Goal: Task Accomplishment & Management: Use online tool/utility

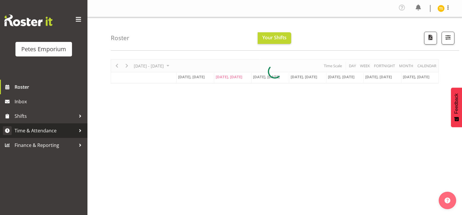
click at [37, 130] on span "Time & Attendance" at bounding box center [45, 130] width 61 height 9
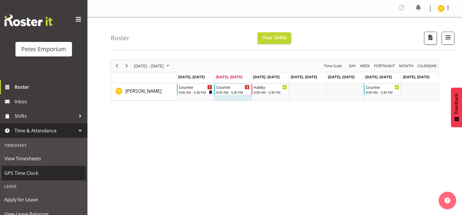
click at [15, 174] on span "GPS Time Clock" at bounding box center [43, 173] width 79 height 9
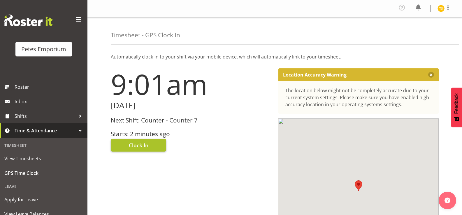
click at [127, 142] on button "Clock In" at bounding box center [138, 145] width 55 height 13
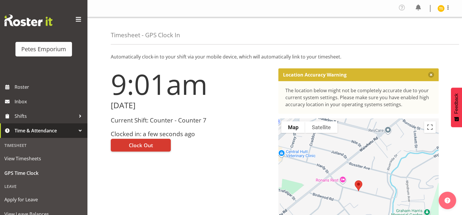
click at [439, 9] on img at bounding box center [440, 8] width 7 height 7
click at [420, 34] on link "Log Out" at bounding box center [423, 32] width 56 height 10
